Goal: Transaction & Acquisition: Purchase product/service

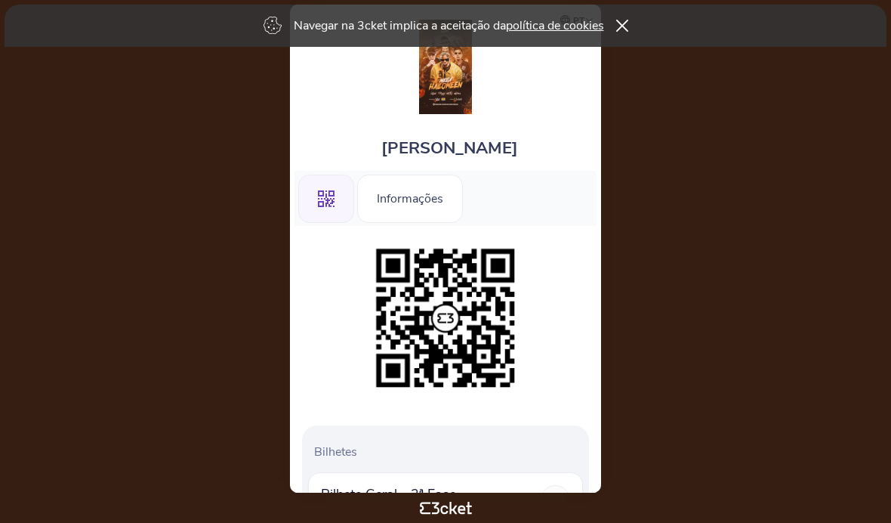
click at [616, 26] on div "Navegar na 3cket implica a aceitação da política de cookies" at bounding box center [446, 26] width 882 height 42
click at [634, 23] on div "Navegar na 3cket implica a aceitação da política de cookies" at bounding box center [446, 26] width 882 height 42
click at [623, 19] on div "Navegar na 3cket implica a aceitação da política de cookies" at bounding box center [446, 26] width 882 height 42
click at [628, 26] on icon at bounding box center [622, 26] width 13 height 12
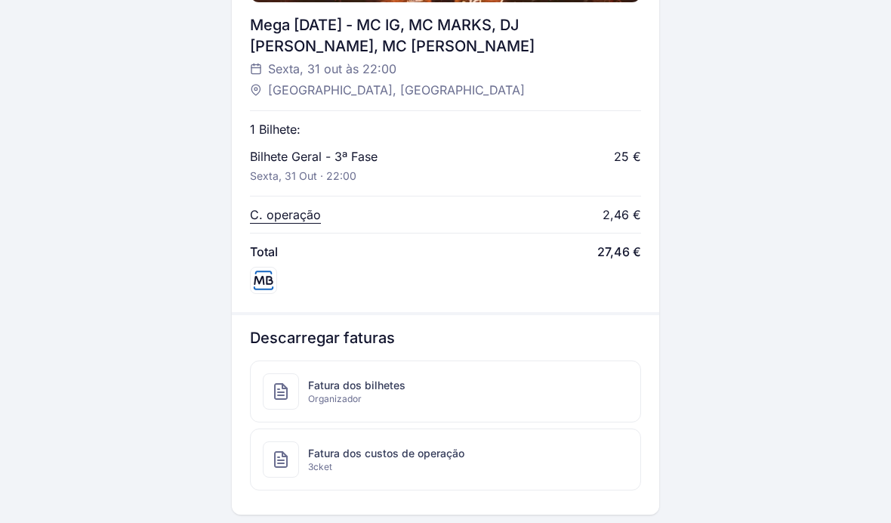
scroll to position [625, 0]
click at [302, 388] on div "Fatura dos bilhetes Organizador" at bounding box center [446, 390] width 390 height 60
